Goal: Information Seeking & Learning: Learn about a topic

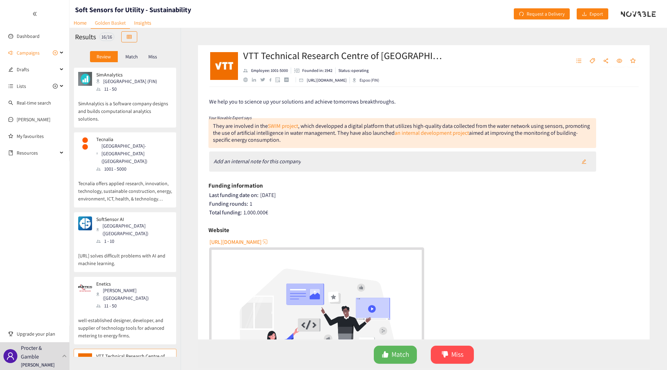
click at [149, 111] on p "SimAnalytics is a Software company designs and builds computational analytics s…" at bounding box center [125, 108] width 94 height 30
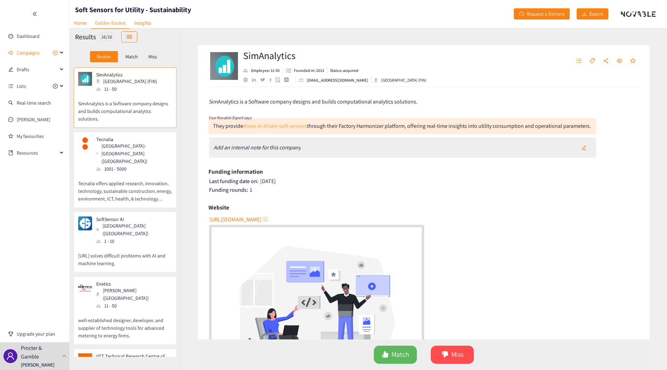
click at [284, 124] on link "these AI-driven soft sensors" at bounding box center [275, 125] width 64 height 7
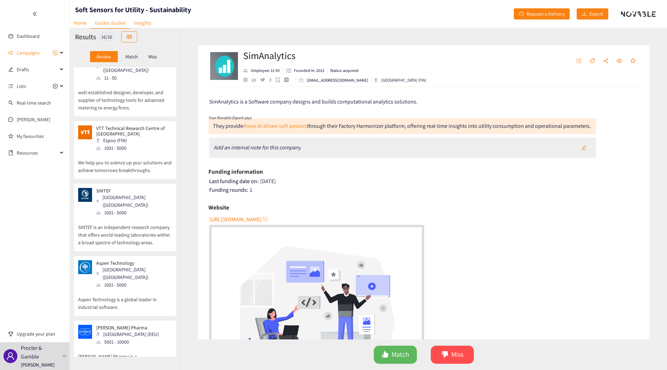
scroll to position [243, 0]
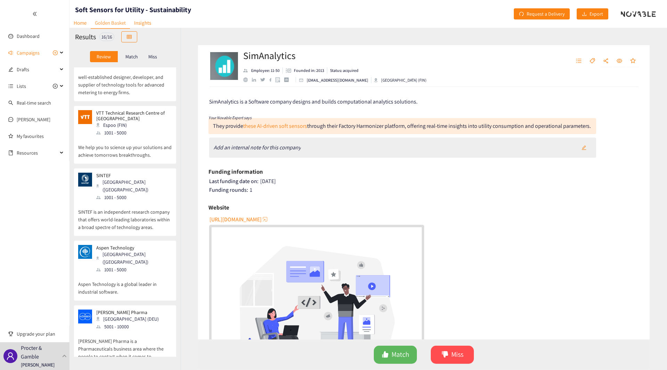
click at [146, 245] on div "Aspen Technology [GEOGRAPHIC_DATA] ([GEOGRAPHIC_DATA]) 1001 - 5000" at bounding box center [125, 259] width 94 height 28
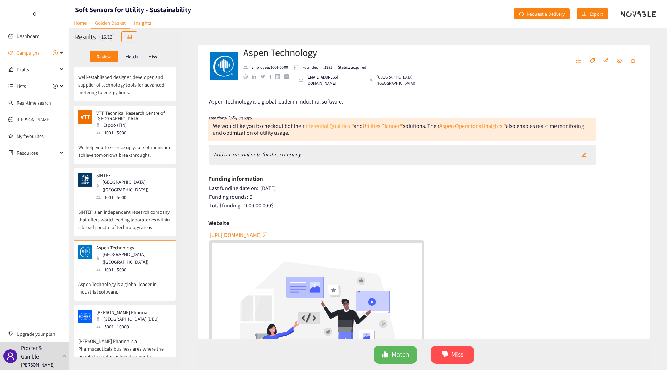
click at [331, 127] on link "Inferential Qualities™" at bounding box center [328, 125] width 49 height 7
drag, startPoint x: 468, startPoint y: 135, endPoint x: 467, endPoint y: 129, distance: 6.3
drag, startPoint x: 467, startPoint y: 129, endPoint x: 466, endPoint y: 125, distance: 3.6
click at [466, 125] on link "Aspen Operational Insights™" at bounding box center [472, 125] width 66 height 7
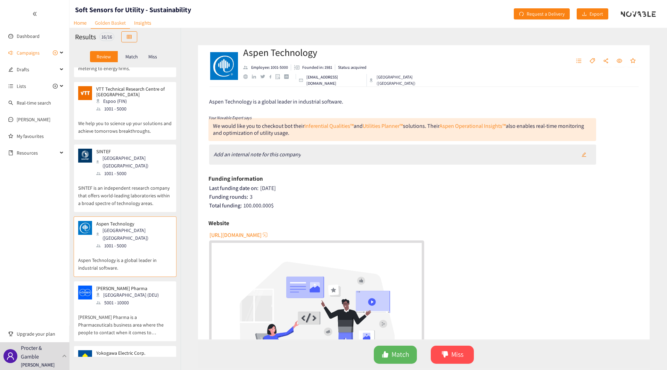
scroll to position [295, 0]
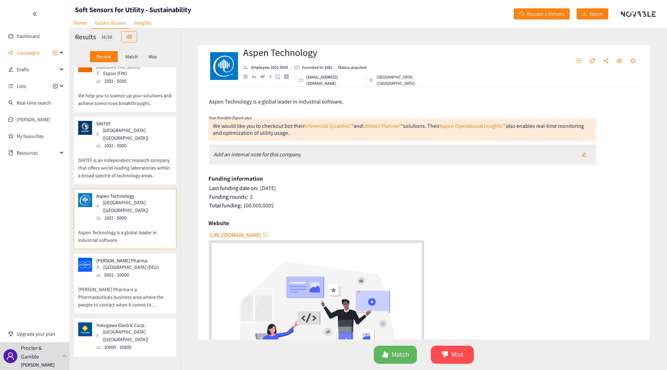
click at [145, 193] on div "Aspen Technology [GEOGRAPHIC_DATA] ([GEOGRAPHIC_DATA]) 1001 - 5000" at bounding box center [125, 207] width 94 height 28
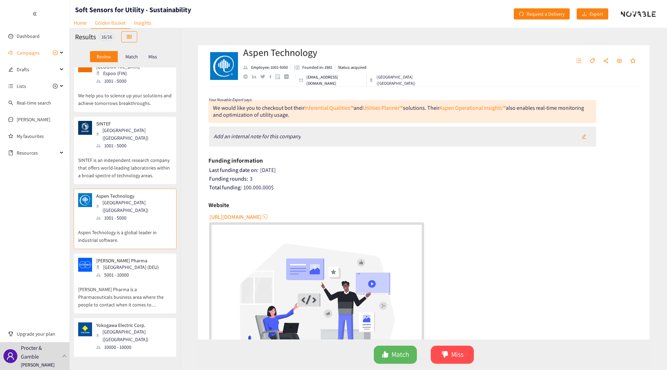
scroll to position [0, 0]
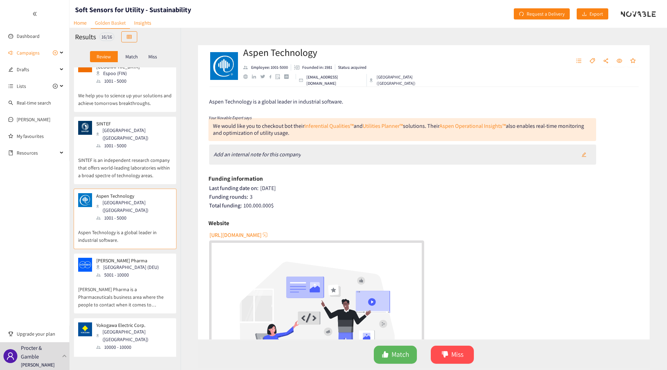
drag, startPoint x: 289, startPoint y: 140, endPoint x: 336, endPoint y: 138, distance: 47.6
click at [327, 139] on div "We would like you to checkout bot their Inferential Qualities™ and Utilities Pl…" at bounding box center [401, 129] width 387 height 23
click at [348, 181] on div "Funding information" at bounding box center [423, 178] width 430 height 10
click at [483, 127] on link "Aspen Operational Insights™" at bounding box center [472, 125] width 66 height 7
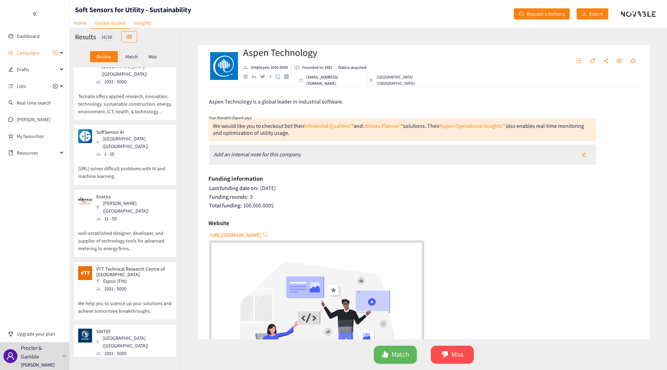
scroll to position [86, 0]
click at [158, 293] on p "We help you to science up your solutions and achieve tomorrows breakthroughs." at bounding box center [125, 304] width 94 height 22
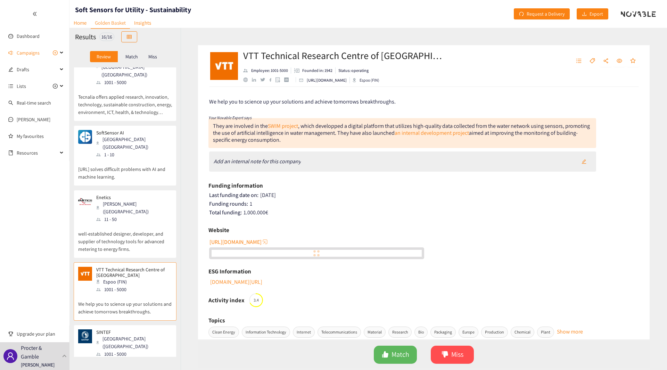
click at [148, 329] on div "SINTEF Trondheim (NOR) 1001 - 5000 SINTEF is an independent research company th…" at bounding box center [125, 360] width 94 height 63
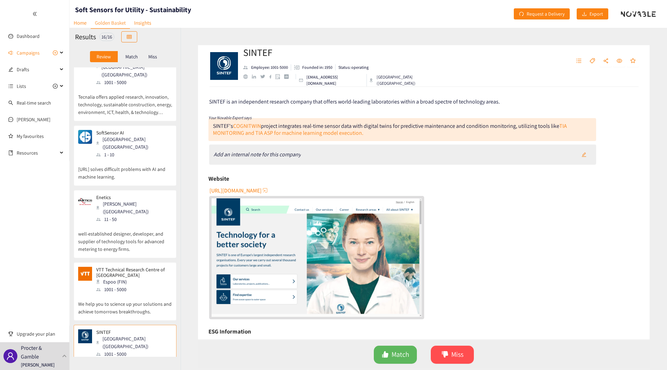
click at [148, 278] on div "Espoo (FIN)" at bounding box center [133, 282] width 75 height 8
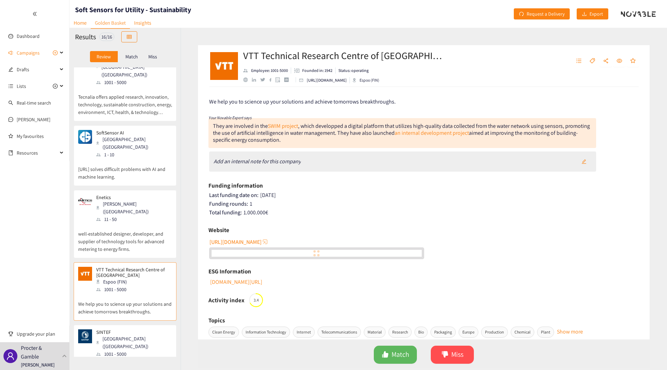
click at [156, 194] on div "Enetics [PERSON_NAME] ([GEOGRAPHIC_DATA]) 11 - 50" at bounding box center [125, 208] width 94 height 28
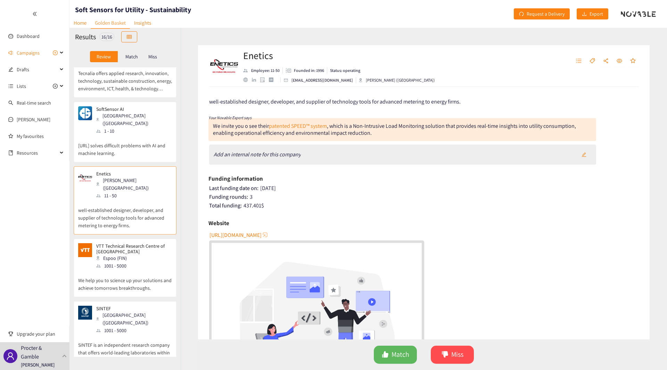
scroll to position [121, 0]
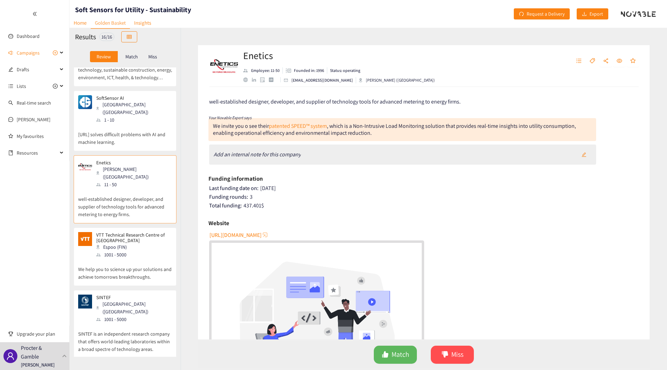
click at [141, 251] on div "1001 - 5000" at bounding box center [133, 255] width 75 height 8
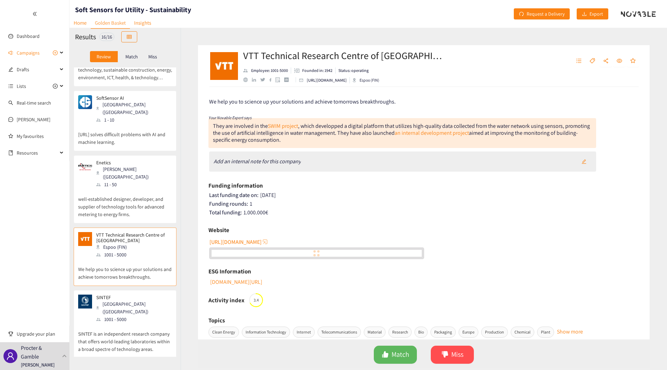
click at [113, 315] on div "1001 - 5000" at bounding box center [133, 319] width 75 height 8
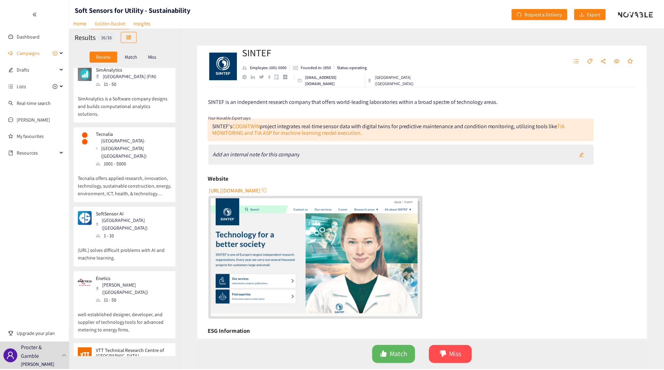
scroll to position [0, 0]
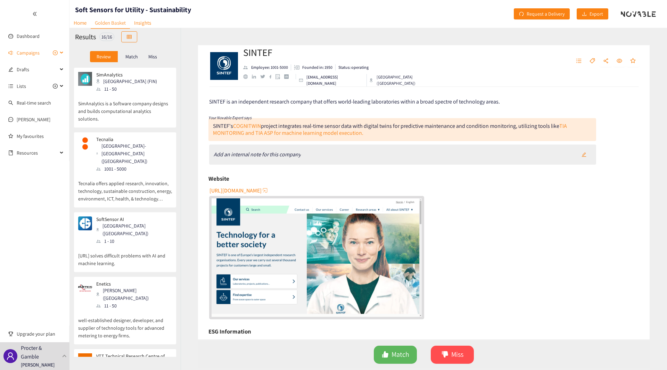
click at [37, 48] on span "Campaigns" at bounding box center [28, 53] width 23 height 14
click at [44, 66] on link "Soft Sensors for Utility - Sustainability" at bounding box center [55, 69] width 77 height 6
click at [36, 66] on link "Soft Sensors for Utility - Sustainability" at bounding box center [55, 69] width 77 height 6
click at [81, 28] on link "Home" at bounding box center [79, 22] width 21 height 11
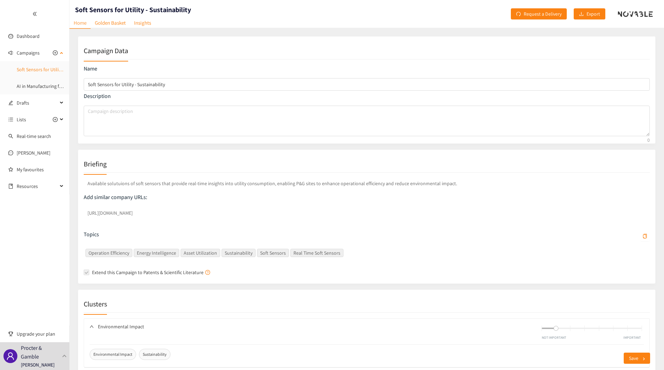
click at [39, 69] on link "Soft Sensors for Utility - Sustainability" at bounding box center [55, 69] width 77 height 6
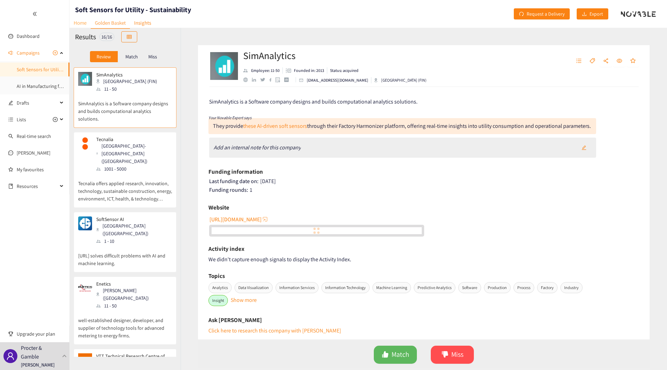
click at [75, 22] on link "Home" at bounding box center [79, 22] width 21 height 11
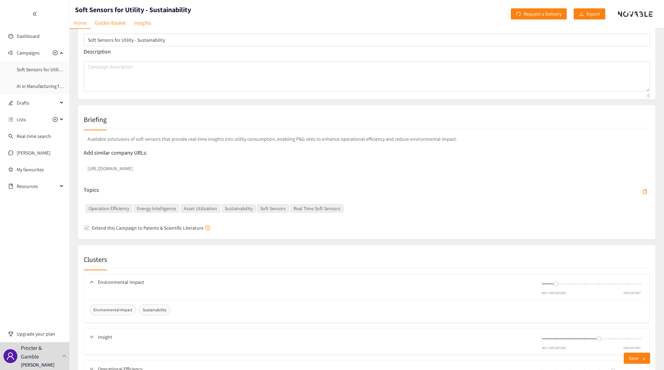
scroll to position [30, 0]
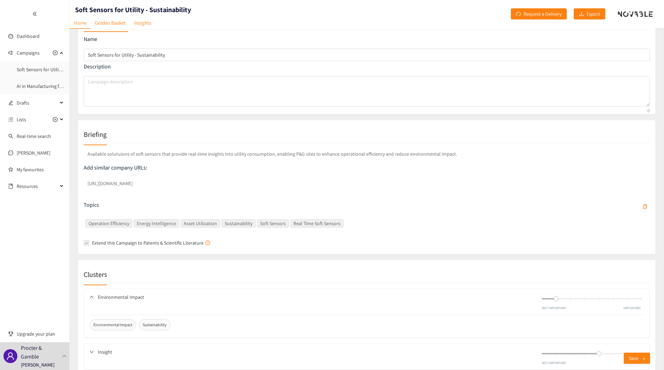
click at [83, 177] on div "Briefing Available solutuions of soft sensors that provide real-time insights i…" at bounding box center [367, 187] width 578 height 134
click at [32, 69] on link "Soft Sensors for Utility - Sustainability" at bounding box center [55, 69] width 77 height 6
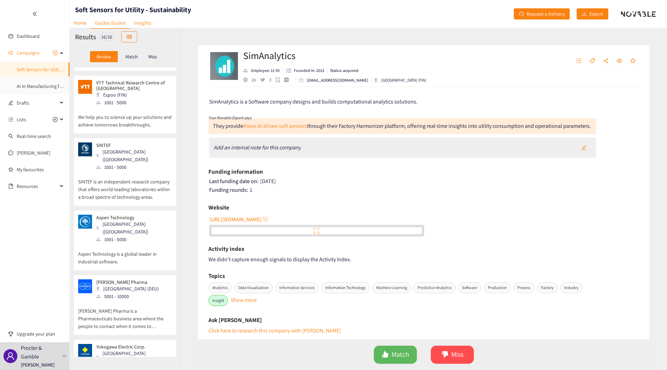
scroll to position [278, 0]
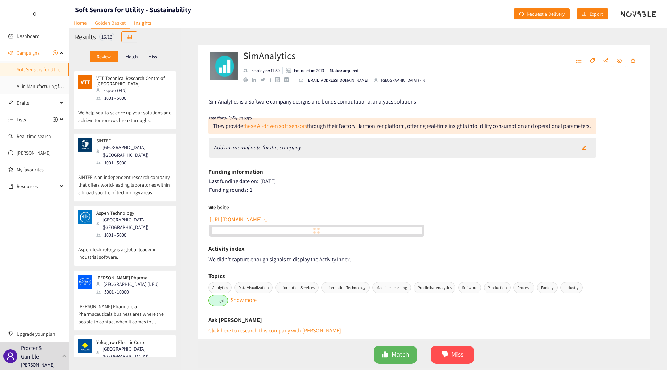
click at [125, 280] on div "[GEOGRAPHIC_DATA] (DEU)" at bounding box center [129, 284] width 67 height 8
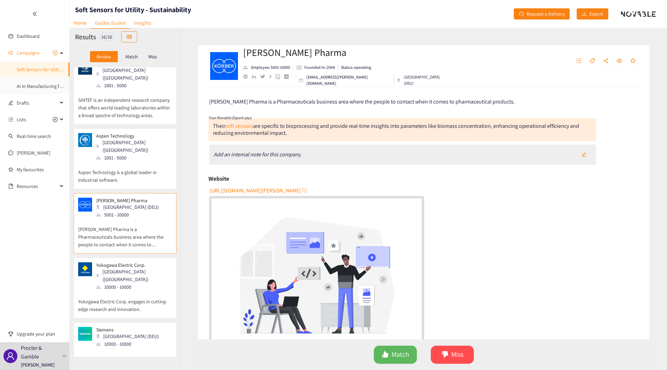
scroll to position [382, 0]
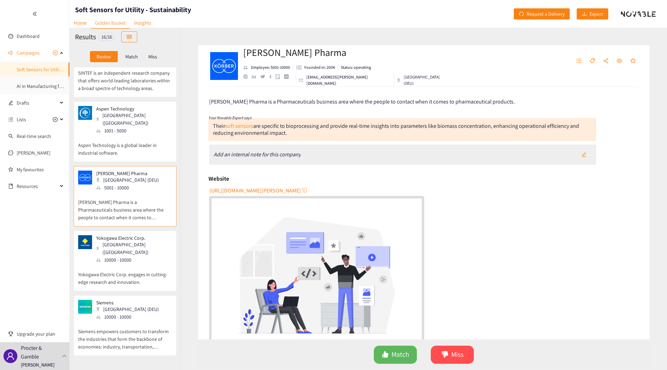
click at [124, 256] on div "10000 - 10000" at bounding box center [133, 260] width 75 height 8
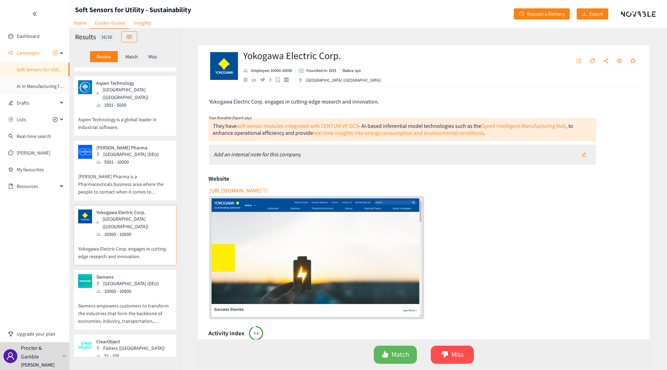
scroll to position [451, 0]
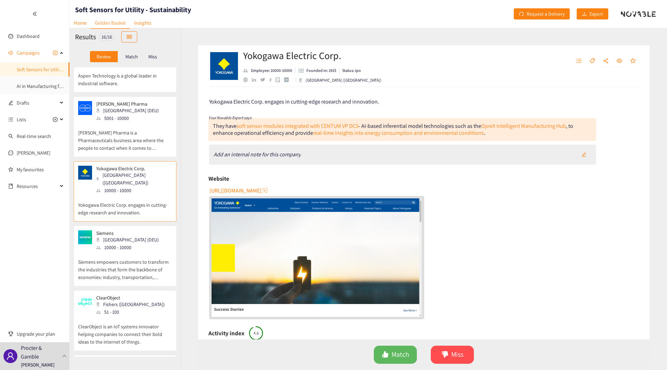
click at [141, 230] on div "Siemens Munich (DEU) 10000 - 10000" at bounding box center [125, 240] width 94 height 21
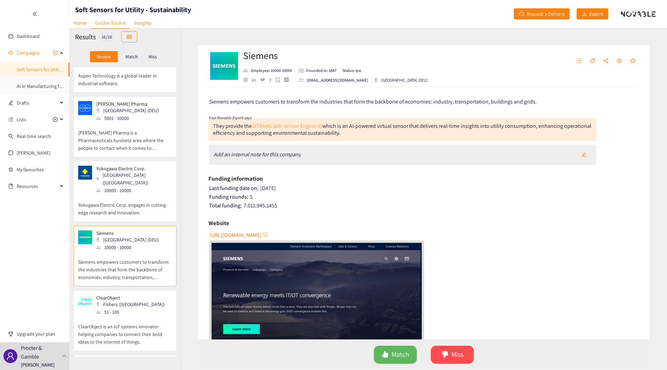
click at [292, 126] on link "SITRANS Soft Sensor Engine IQ" at bounding box center [287, 125] width 70 height 7
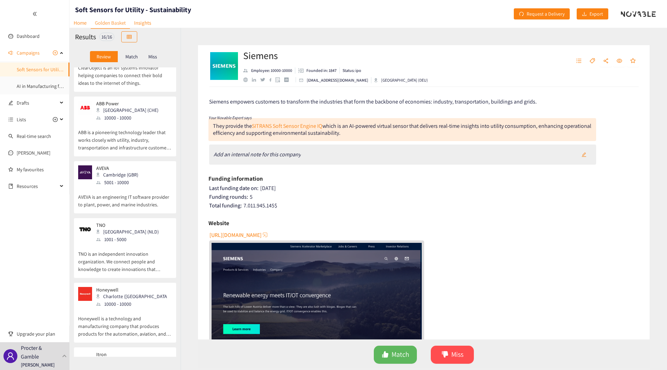
scroll to position [711, 0]
click at [166, 285] on div "Honeywell Charlotte ([GEOGRAPHIC_DATA]) 10000 - 10000" at bounding box center [125, 295] width 94 height 21
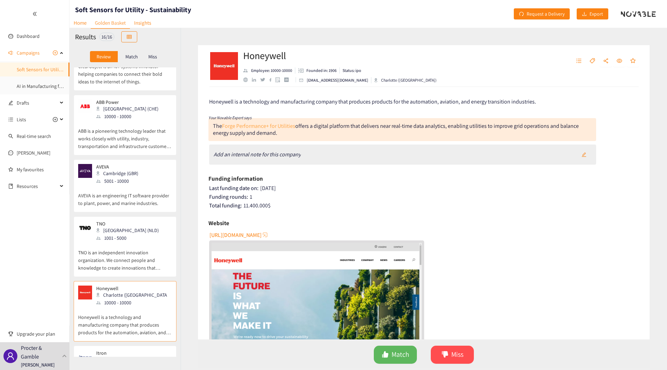
click at [284, 129] on link "Forge Performance+ for Utilities" at bounding box center [258, 125] width 73 height 7
click at [107, 355] on div "[GEOGRAPHIC_DATA] ([GEOGRAPHIC_DATA])" at bounding box center [133, 362] width 75 height 15
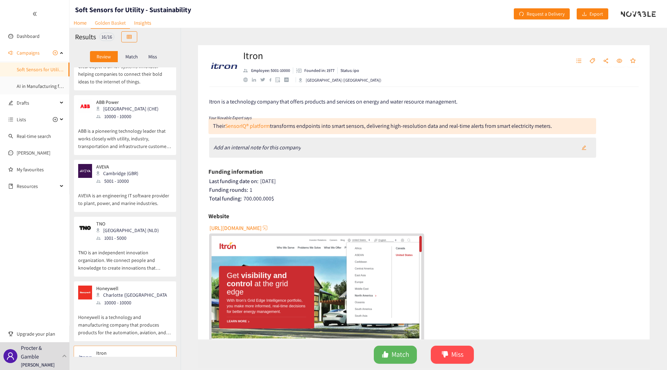
click at [148, 221] on div "TNO [GEOGRAPHIC_DATA] (NLD) 1001 - 5000" at bounding box center [125, 231] width 94 height 21
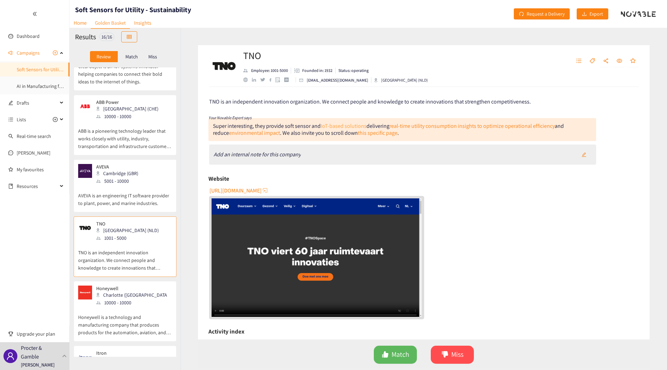
click at [361, 125] on link "IoT-based solutions" at bounding box center [343, 125] width 46 height 7
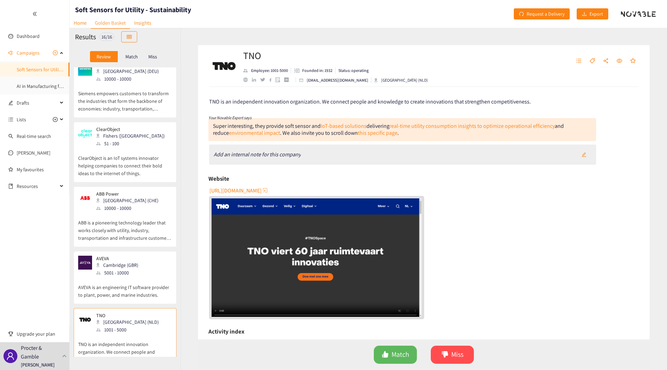
scroll to position [607, 0]
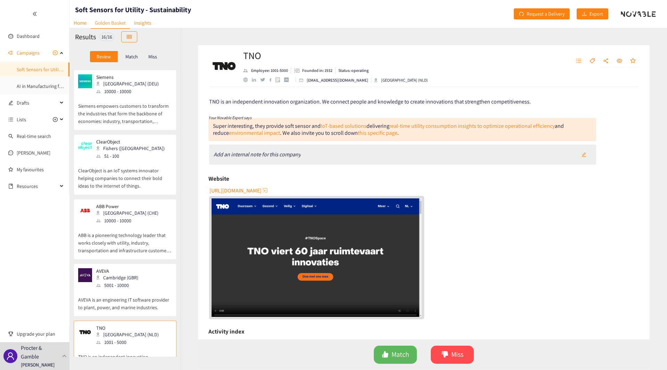
click at [136, 224] on p "ABB is a pioneering technology leader that works closely with utility, industry…" at bounding box center [125, 239] width 94 height 30
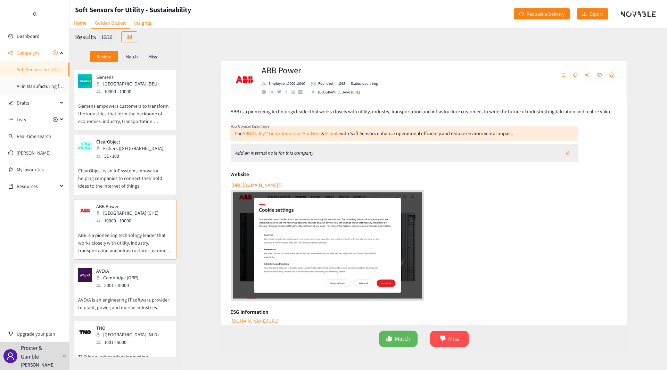
click at [154, 160] on p "ClearObject is an IoT systems innovator helping companies to connect their bold…" at bounding box center [125, 175] width 94 height 30
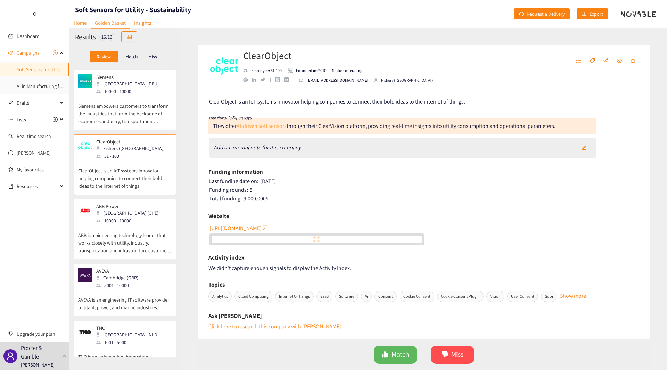
click at [245, 127] on link "AI-driven soft sensors" at bounding box center [261, 125] width 50 height 7
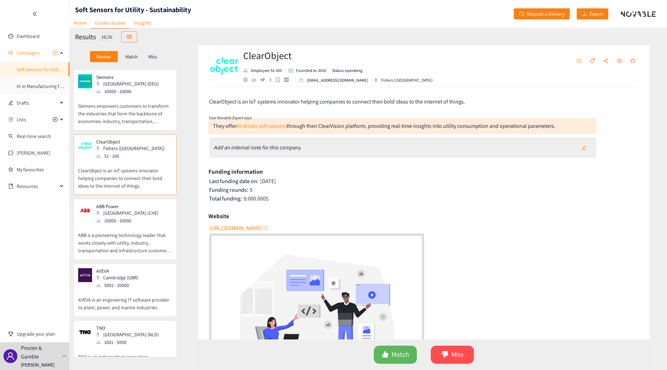
click at [90, 203] on div "ABB Power Zürich (CHE) 10000 - 10000" at bounding box center [125, 213] width 94 height 21
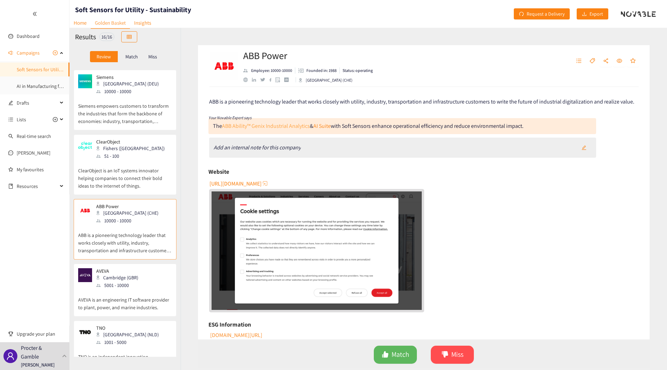
click at [265, 126] on link "ABB Ability™ Genix Industrial Analytics" at bounding box center [266, 125] width 88 height 7
click at [149, 268] on div "AVEVA Cambridge (GBR) 5001 - 10000" at bounding box center [125, 278] width 94 height 21
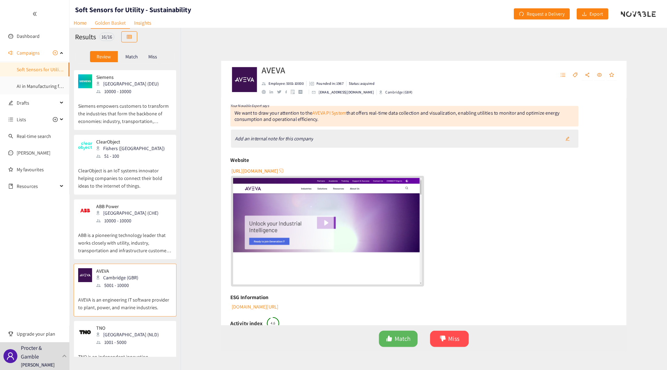
scroll to position [11, 0]
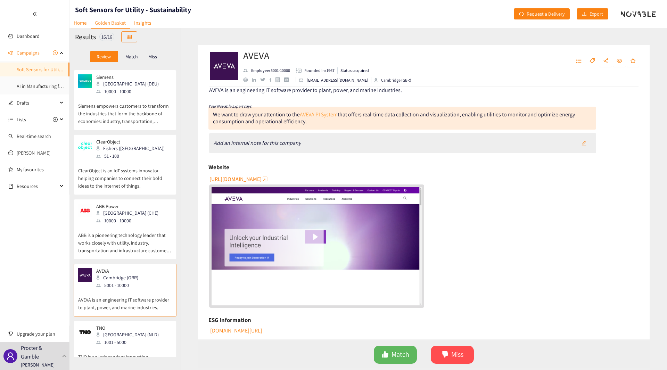
click at [329, 111] on link "AVEVA PI System" at bounding box center [319, 114] width 38 height 7
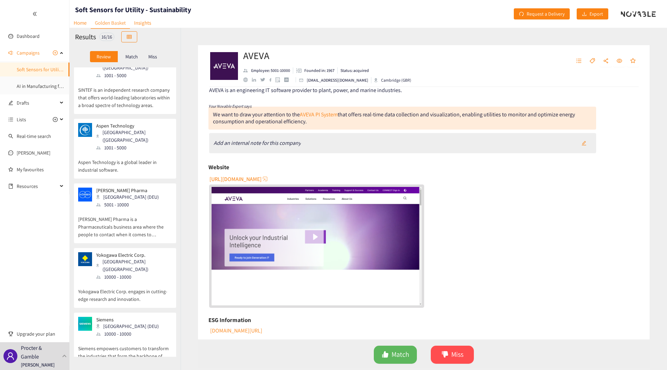
scroll to position [364, 0]
click at [150, 253] on div "Yokogawa Electric Corp. [GEOGRAPHIC_DATA] ([GEOGRAPHIC_DATA]) 10000 - 10000" at bounding box center [125, 267] width 94 height 28
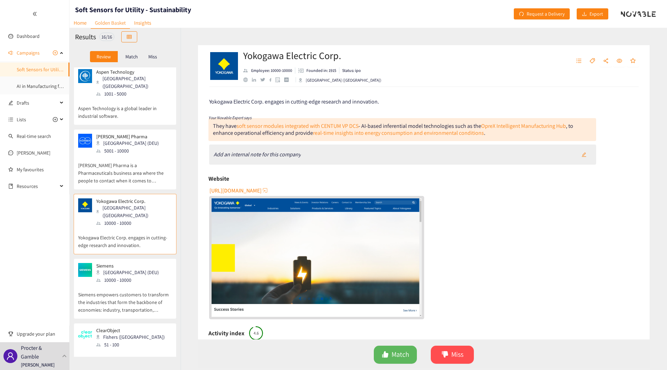
scroll to position [434, 0]
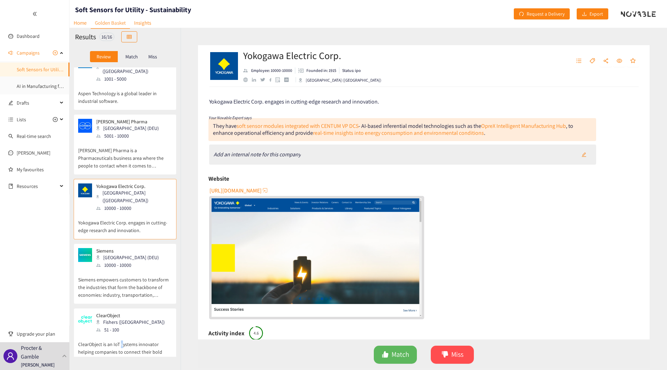
click at [121, 333] on p "ClearObject is an IoT systems innovator helping companies to connect their bold…" at bounding box center [125, 348] width 94 height 30
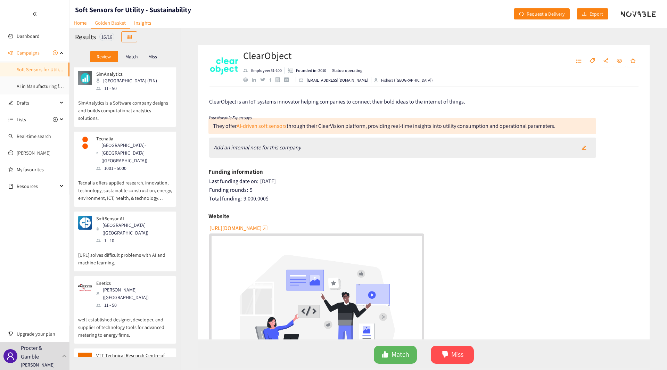
scroll to position [0, 0]
click at [132, 58] on p "Match" at bounding box center [131, 57] width 12 height 6
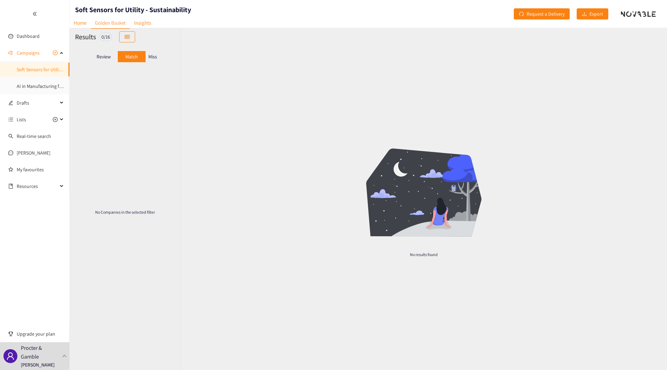
click at [145, 55] on div "Miss" at bounding box center [152, 56] width 15 height 11
click at [17, 83] on link "AI in Manufacturing for Utilities" at bounding box center [49, 86] width 64 height 6
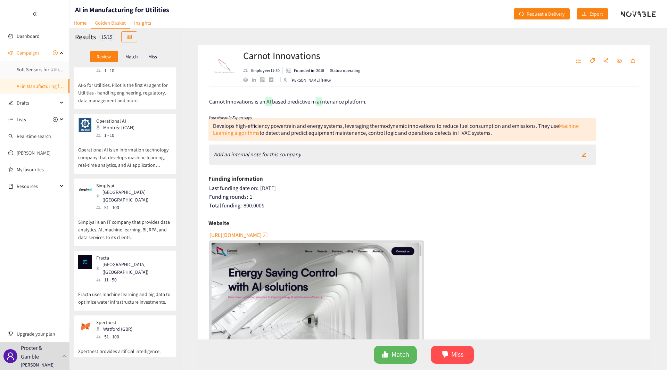
scroll to position [349, 0]
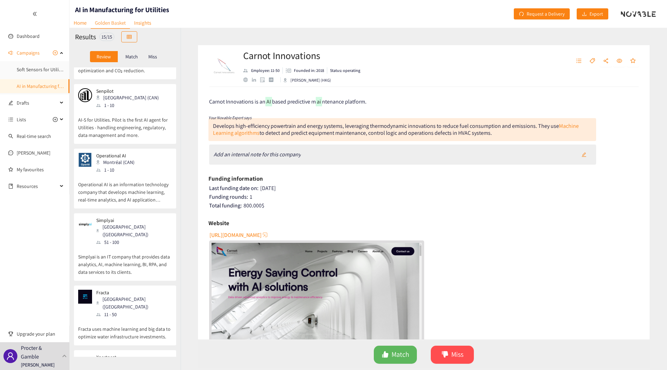
click at [137, 179] on p "Operational AI is an information technology company that develops machine learn…" at bounding box center [125, 189] width 94 height 30
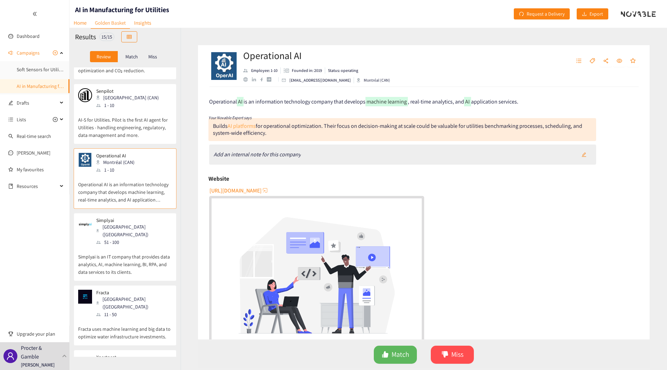
click at [239, 125] on link "AI platforms" at bounding box center [241, 125] width 28 height 7
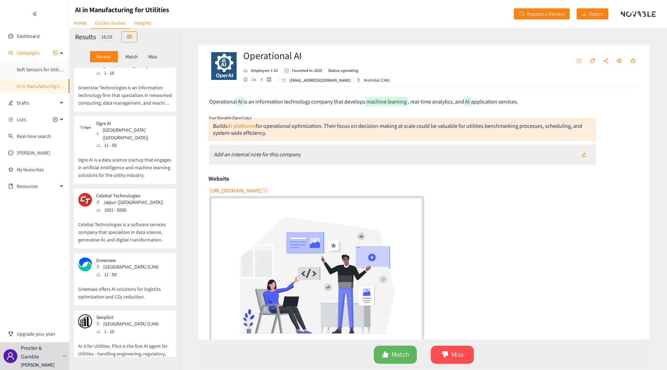
scroll to position [106, 0]
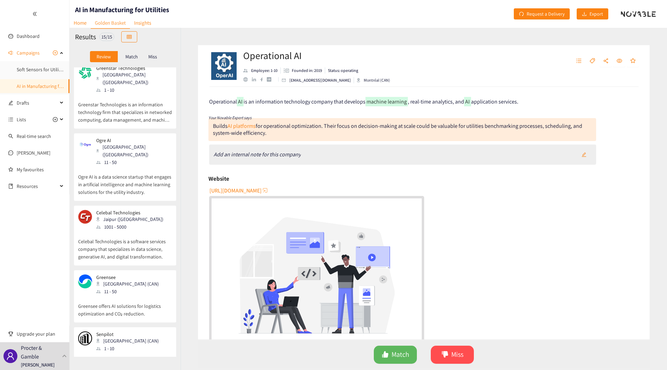
click at [135, 100] on p "Greenstar Technologies is an information technology firm that specializes in ne…" at bounding box center [125, 109] width 94 height 30
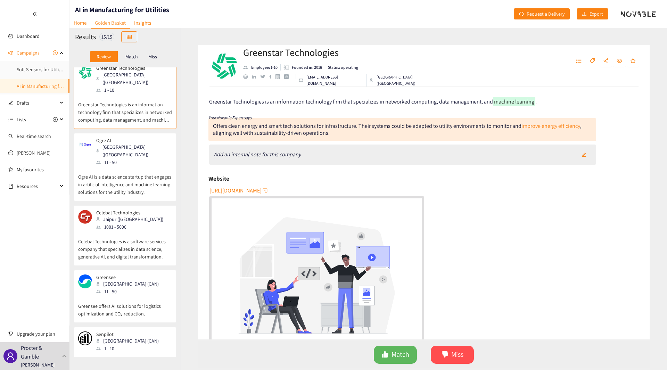
drag, startPoint x: 110, startPoint y: 167, endPoint x: 11, endPoint y: 242, distance: 124.1
click at [11, 242] on div "Dashboard Campaigns Soft Sensors for Utility - Sustainability AI in Manufacturi…" at bounding box center [34, 185] width 69 height 370
drag, startPoint x: 145, startPoint y: 184, endPoint x: 23, endPoint y: 241, distance: 134.8
click at [23, 241] on div "Dashboard Campaigns Soft Sensors for Utility - Sustainability AI in Manufacturi…" at bounding box center [34, 185] width 69 height 370
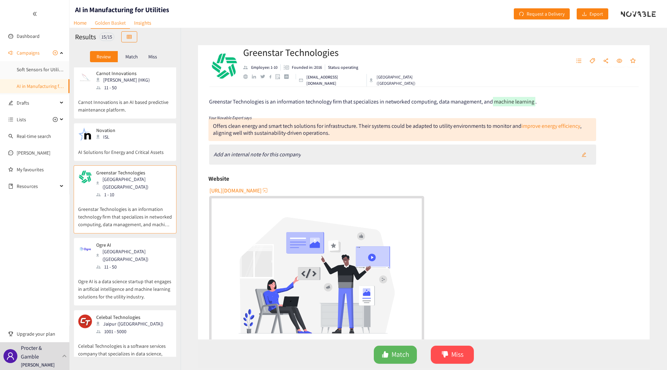
scroll to position [0, 0]
click at [148, 94] on p "Carnot Innovations is an AI based predictive maintenance platform." at bounding box center [125, 104] width 94 height 22
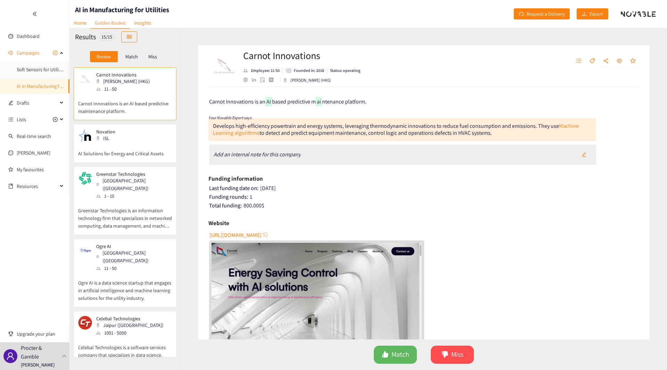
click at [122, 136] on div "ISL" at bounding box center [112, 138] width 32 height 8
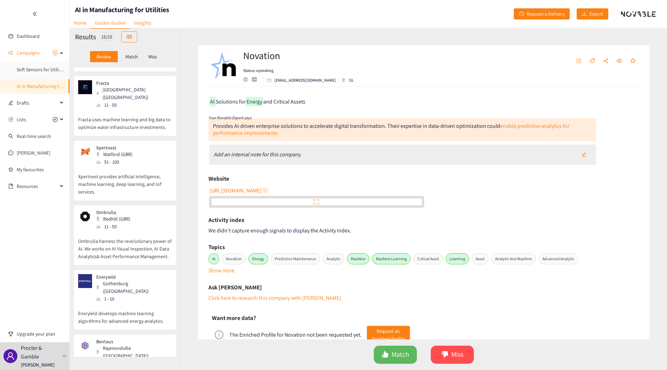
scroll to position [627, 0]
